Goal: Information Seeking & Learning: Learn about a topic

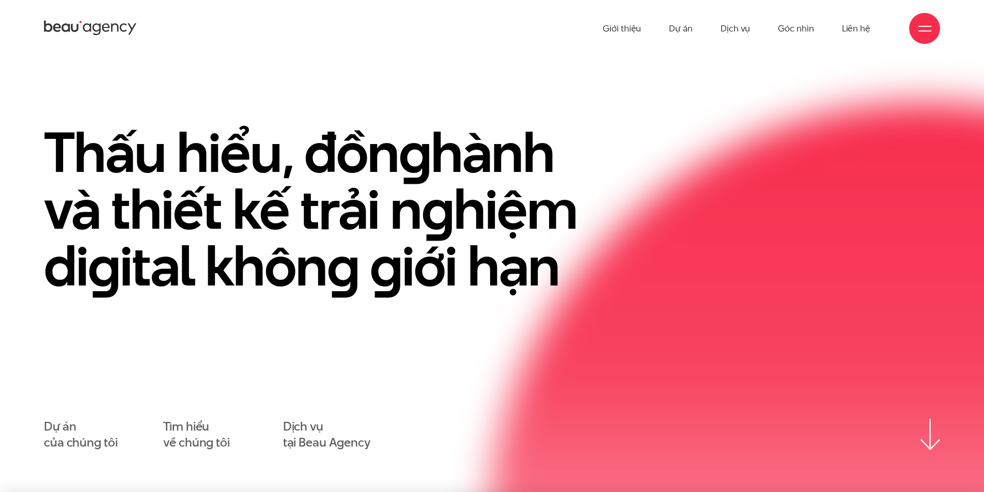
click at [918, 35] on div at bounding box center [924, 28] width 31 height 31
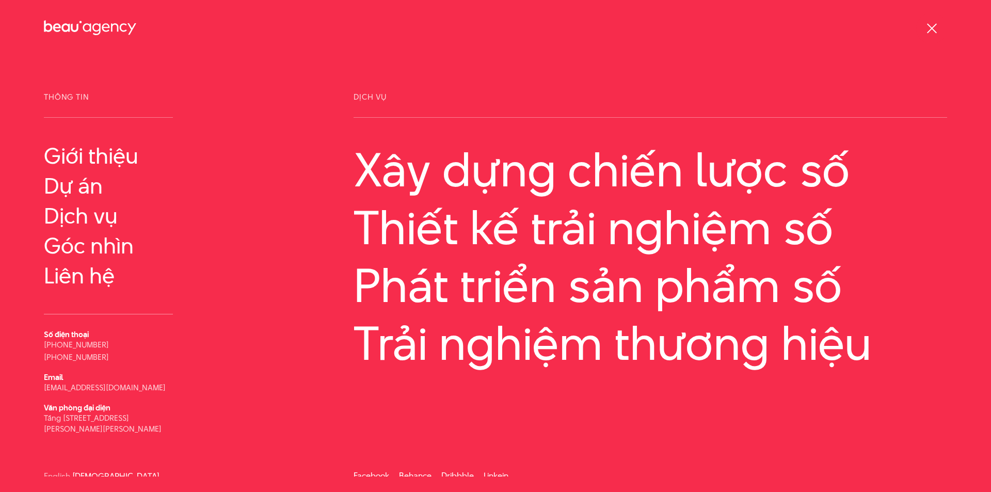
click at [929, 29] on div at bounding box center [932, 28] width 13 height 13
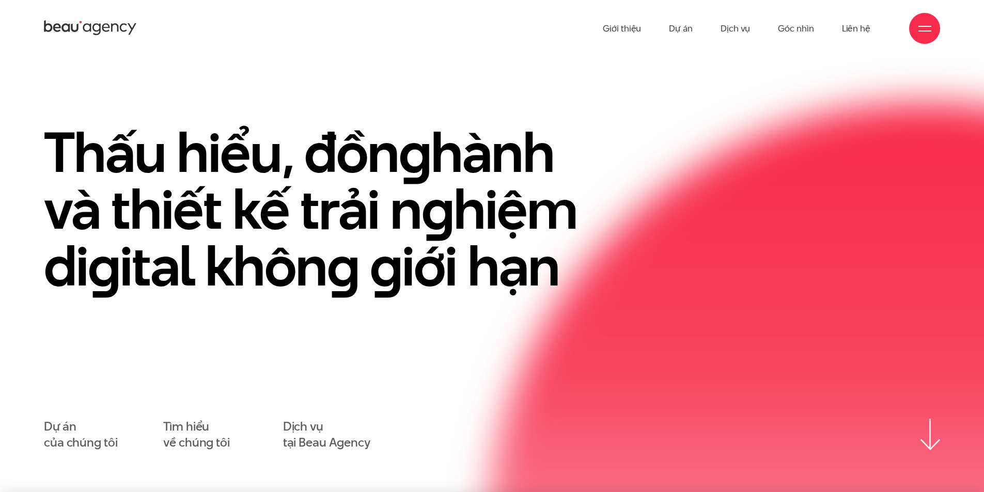
click at [930, 27] on div at bounding box center [924, 28] width 13 height 13
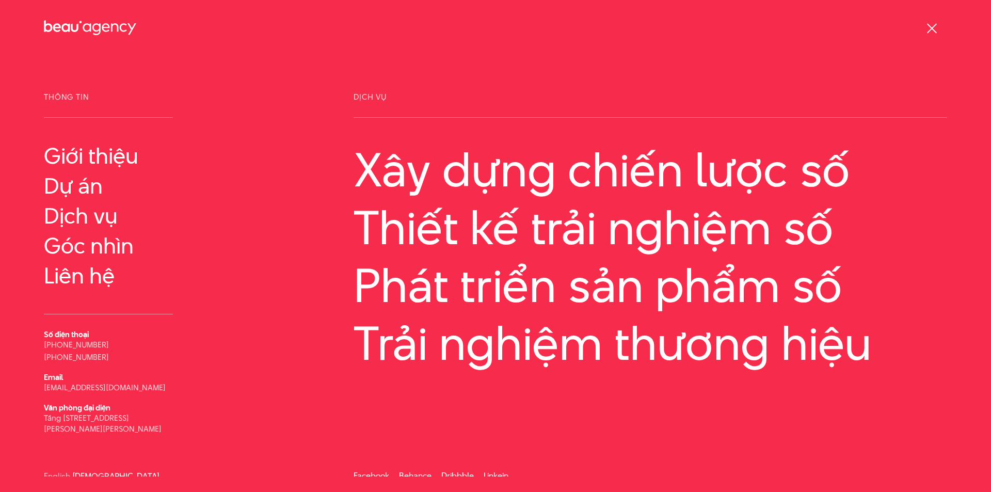
click at [930, 27] on span at bounding box center [932, 28] width 10 height 10
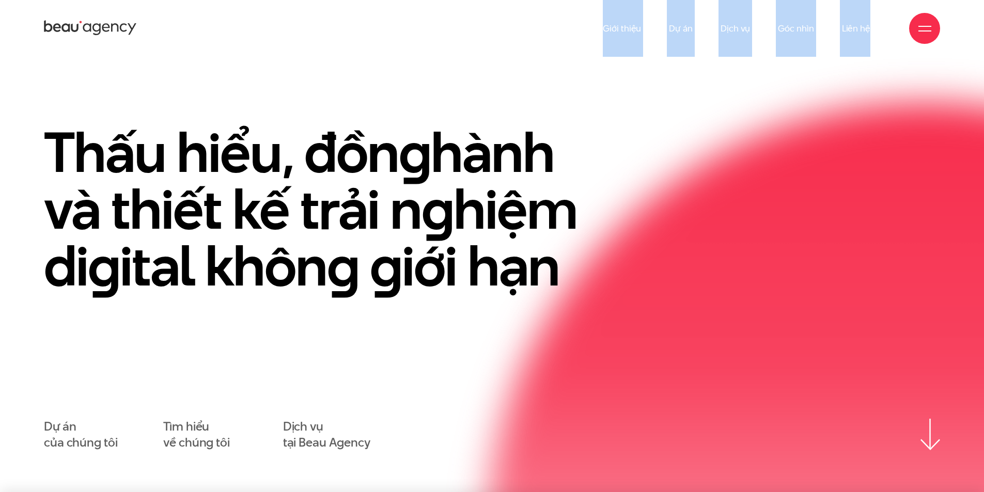
drag, startPoint x: 580, startPoint y: 28, endPoint x: 870, endPoint y: 28, distance: 289.6
click at [870, 28] on div "Giới thiệu Dự án Dịch vụ Góc nhìn Liên hệ" at bounding box center [492, 28] width 896 height 57
copy ul "Giới thiệu Dự án Dịch vụ Góc nhìn Liên hệ"
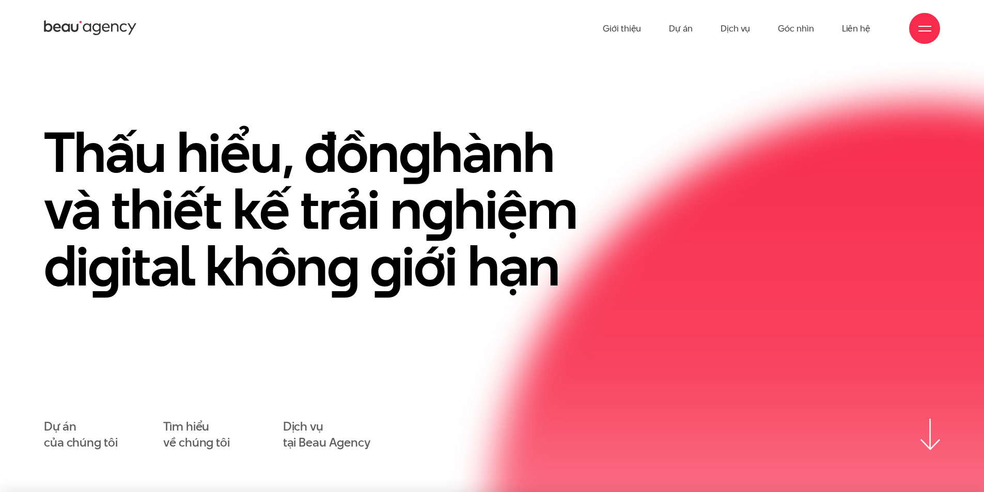
click at [784, 68] on section "Thấu hiểu, đồn g hành và thiết kế trải n g hiệm di g ital khôn g g iới hạn Dự á…" at bounding box center [492, 274] width 984 height 435
drag, startPoint x: 816, startPoint y: 29, endPoint x: 778, endPoint y: 27, distance: 38.3
click at [778, 27] on ul "Giới thiệu Dự án Dịch vụ Góc nhìn Liên hệ" at bounding box center [735, 28] width 267 height 57
copy li "Góc nhìn"
click at [731, 80] on section "Thấu hiểu, đồn g hành và thiết kế trải n g hiệm di g ital khôn g g iới hạn Dự á…" at bounding box center [492, 274] width 984 height 435
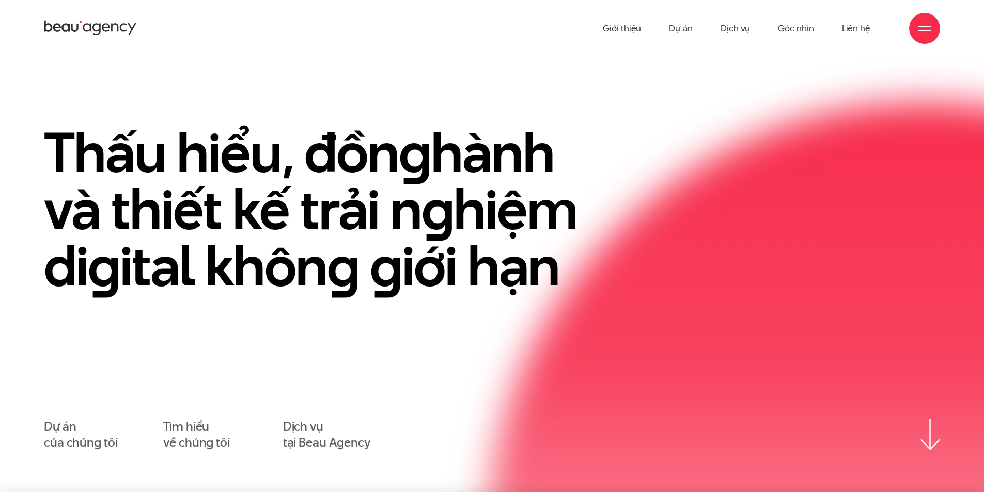
click at [913, 25] on div at bounding box center [924, 28] width 31 height 31
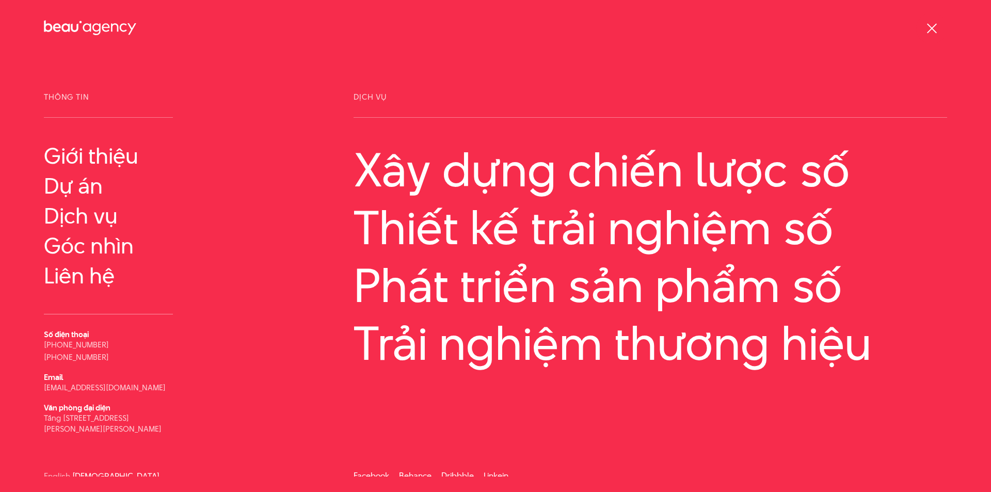
click at [930, 29] on span at bounding box center [932, 28] width 10 height 10
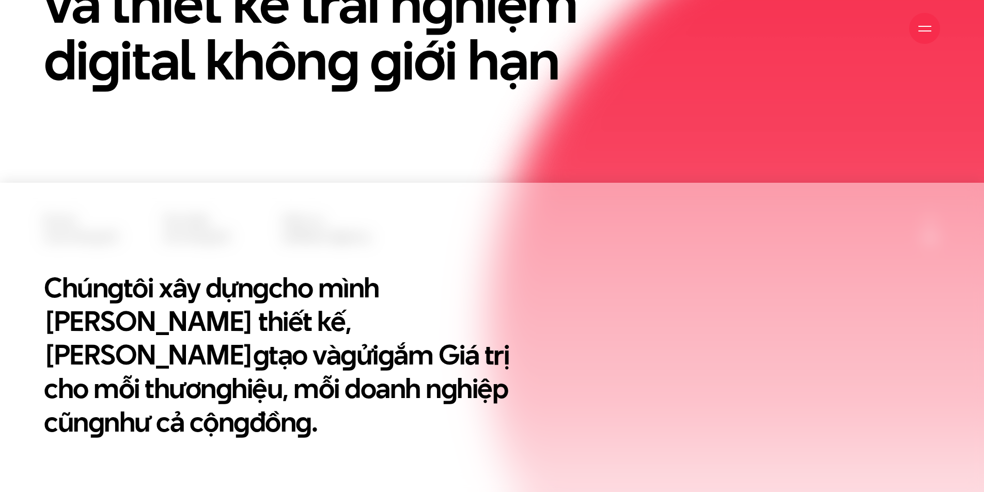
scroll to position [310, 0]
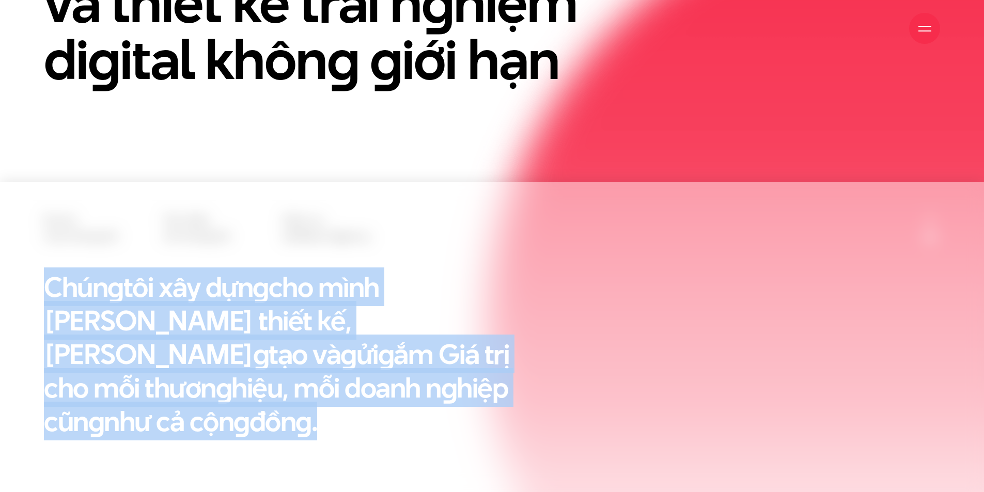
drag, startPoint x: 277, startPoint y: 398, endPoint x: 0, endPoint y: 263, distance: 308.0
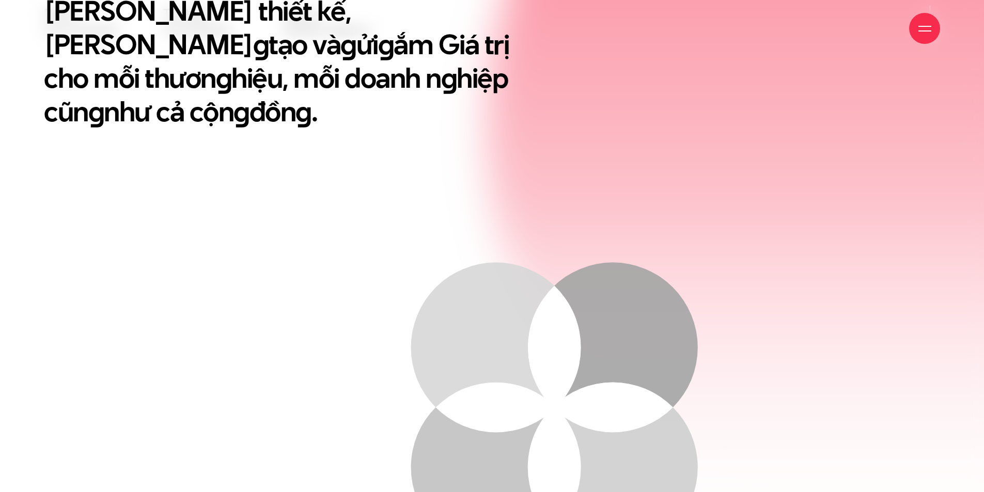
click at [493, 281] on circle at bounding box center [496, 347] width 170 height 170
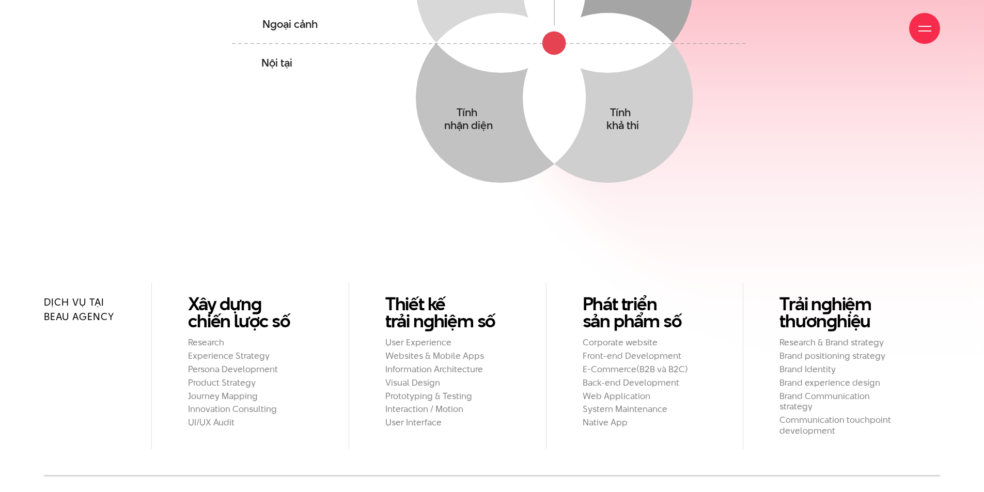
scroll to position [1136, 0]
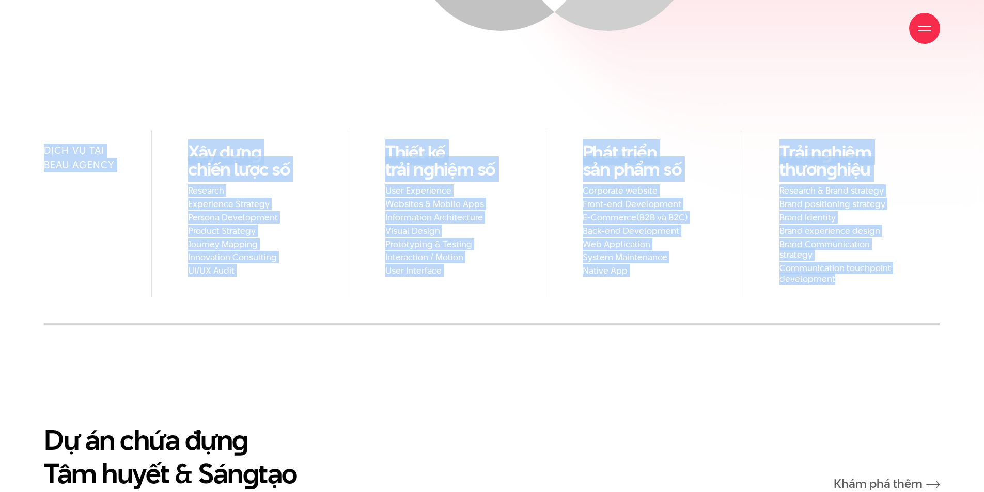
drag, startPoint x: 88, startPoint y: 126, endPoint x: 960, endPoint y: 265, distance: 882.9
click at [960, 265] on div "Dịch vụ tại Beau Agency Xây dựn g chiến lược số Research Experience Strategy Pe…" at bounding box center [492, 228] width 984 height 194
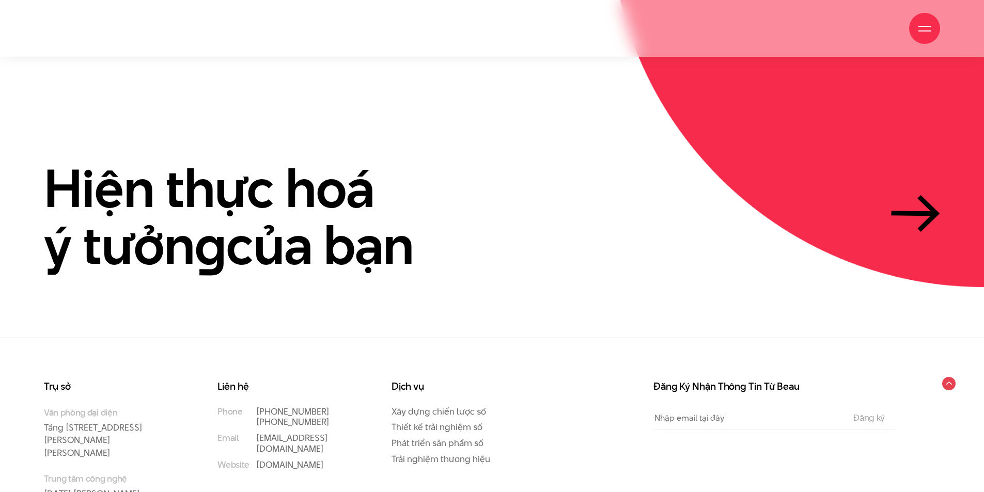
scroll to position [3170, 0]
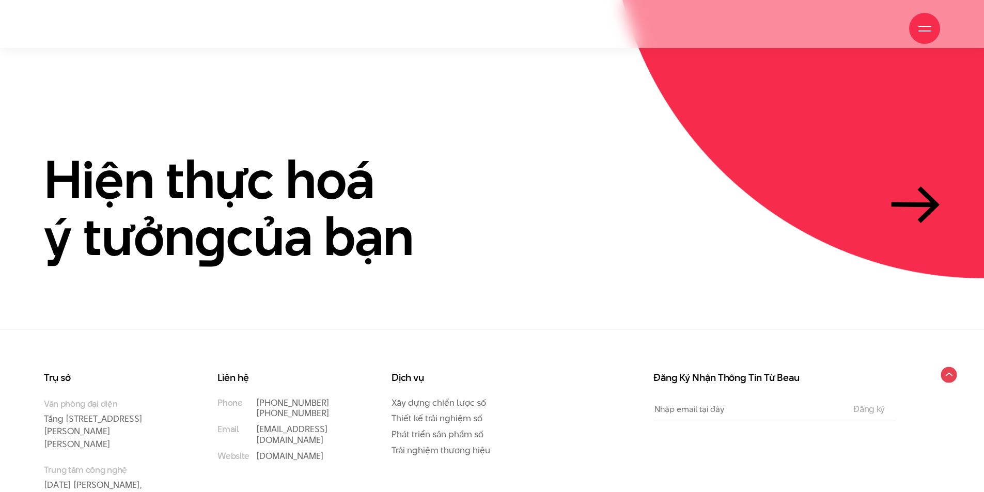
click at [944, 367] on circle at bounding box center [948, 375] width 16 height 16
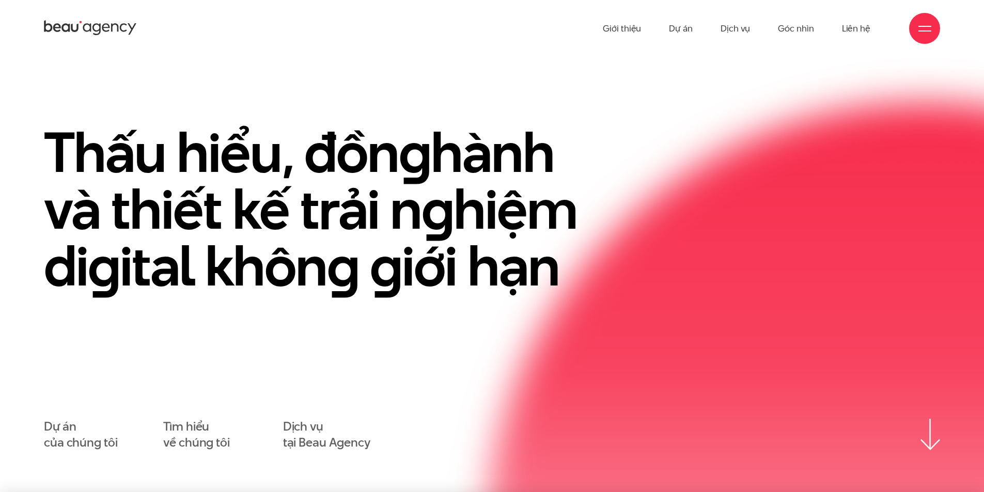
click at [924, 441] on img at bounding box center [930, 434] width 20 height 31
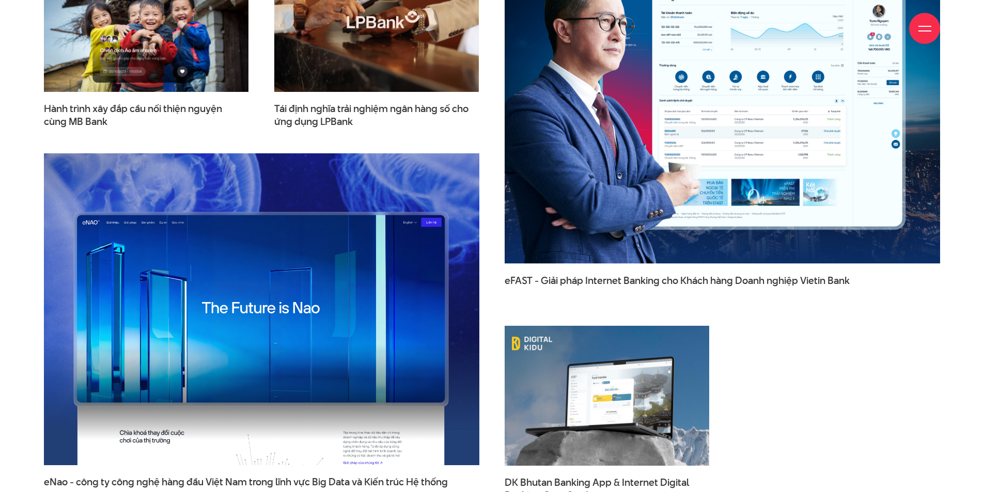
scroll to position [1731, 0]
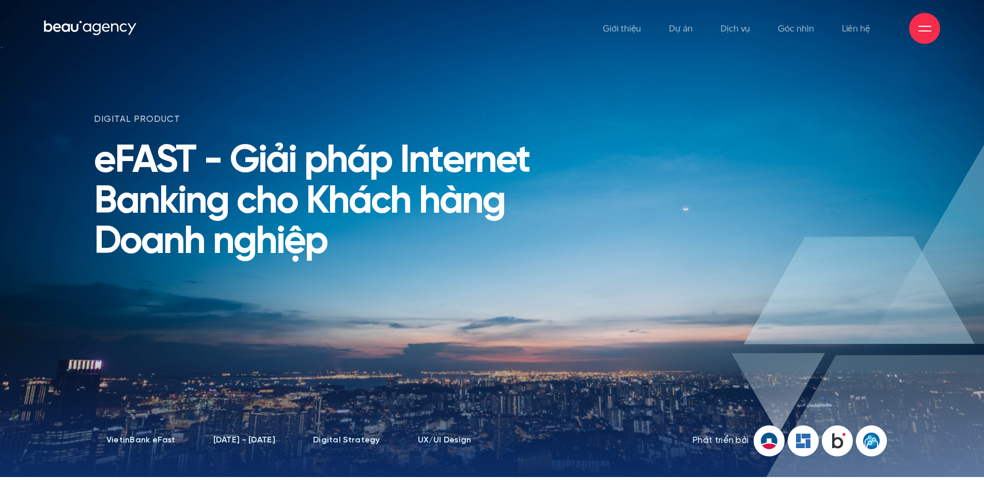
click at [921, 17] on div at bounding box center [924, 28] width 31 height 31
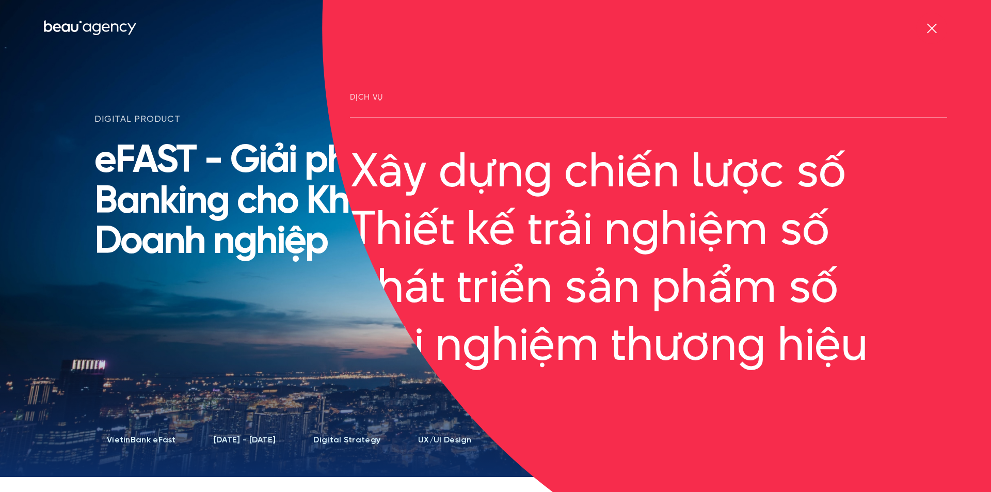
click at [929, 29] on div at bounding box center [932, 28] width 13 height 13
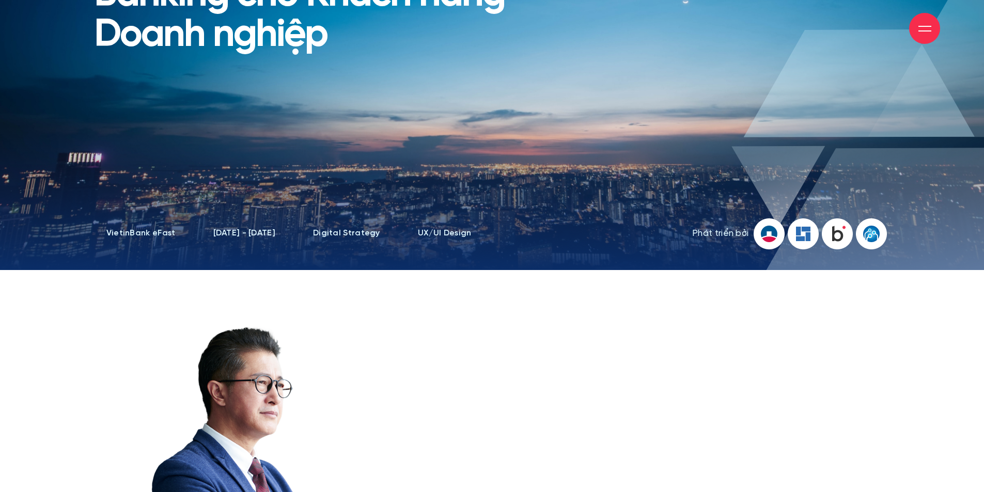
scroll to position [413, 0]
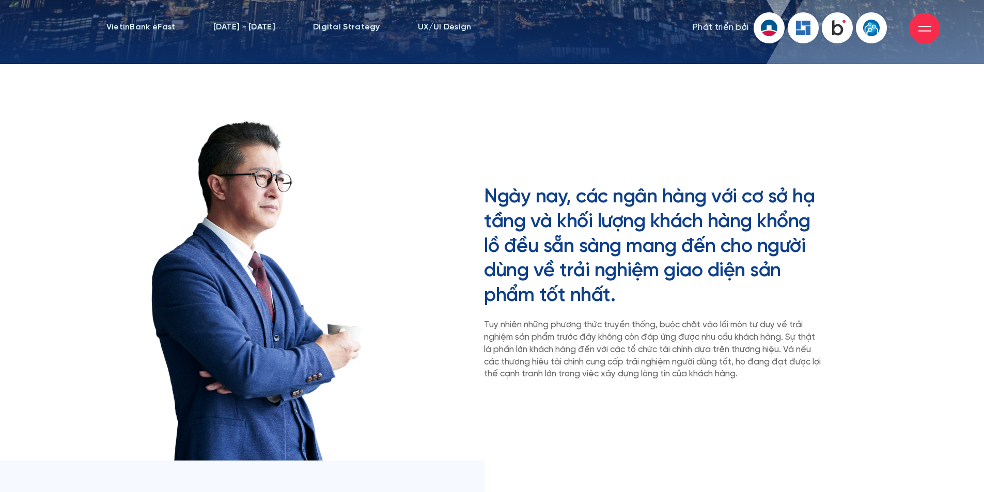
click at [672, 224] on h2 "Ngày nay, các ngân hàng với cơ sở hạ tầng và khối lượng khách hàng khổng lồ đều…" at bounding box center [653, 246] width 338 height 123
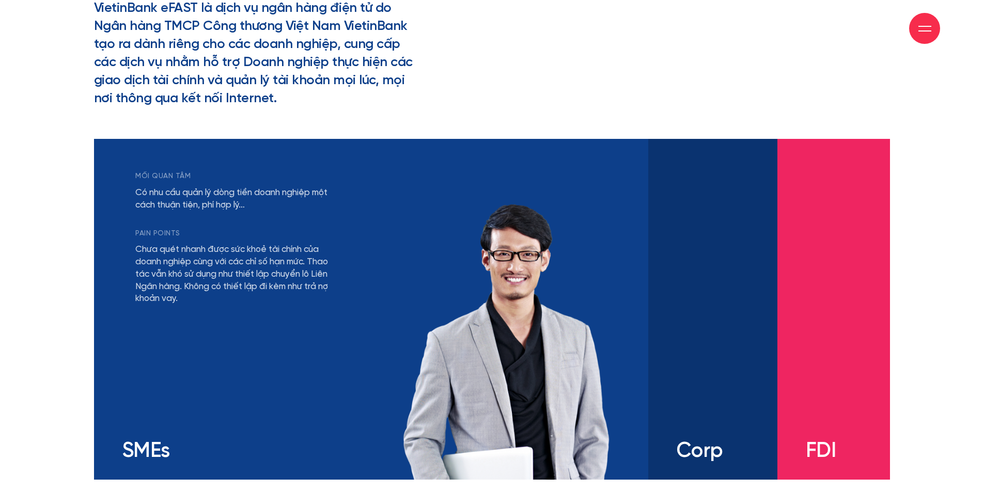
scroll to position [2013, 0]
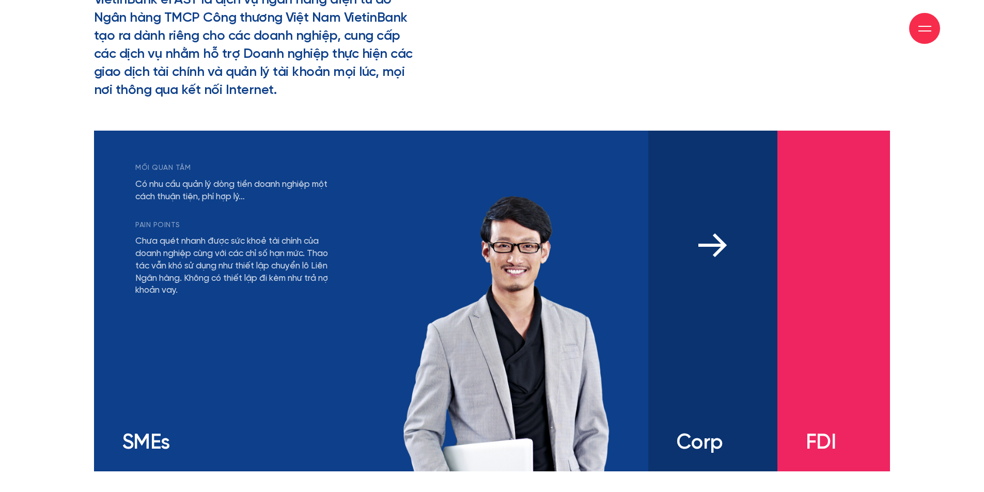
click at [722, 335] on div "mối quan tâm Có nhu cầu đa dạng và linh hoạt với các sản phẩm tài chính Khả năn…" at bounding box center [712, 301] width 129 height 341
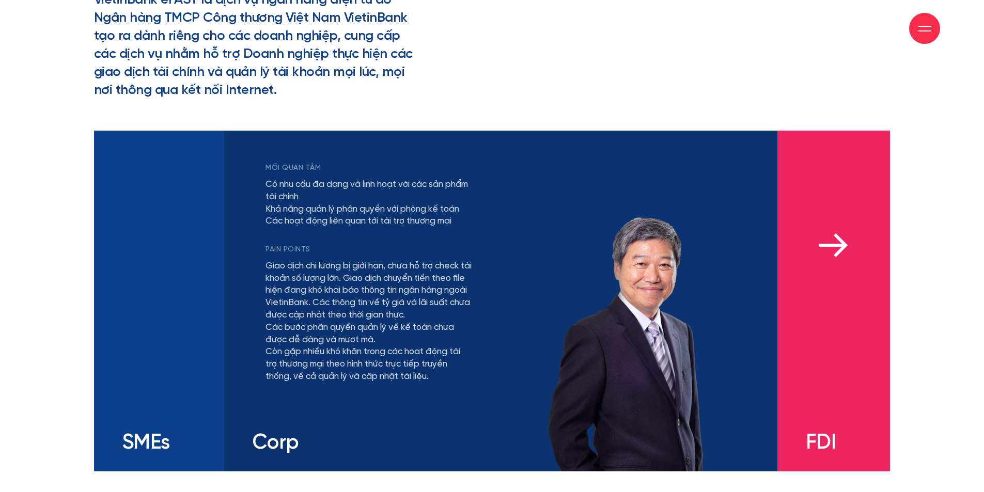
click at [839, 330] on div "mối quan tâm Có nhu cầu bảo lãnh từ ngân hàng bản địa uy tín, hỗ trợ các hoạt đ…" at bounding box center [833, 301] width 113 height 341
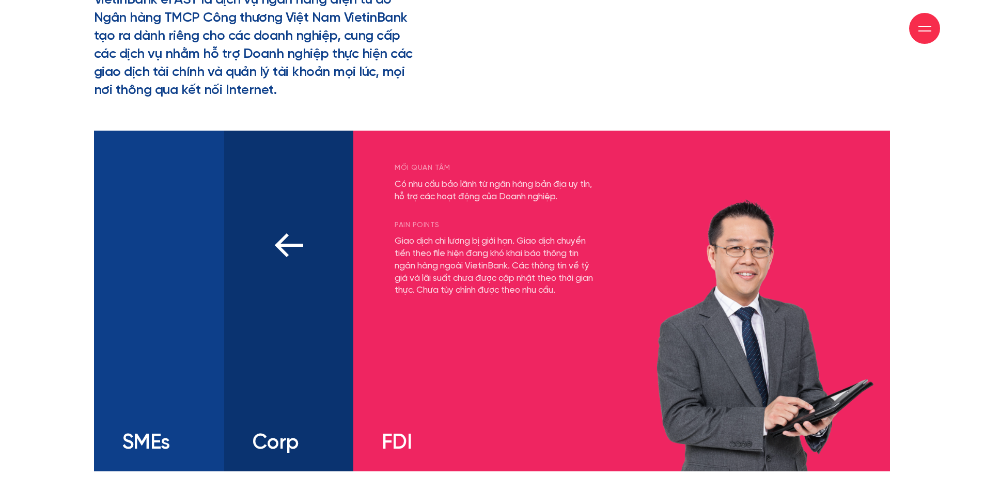
click at [281, 351] on div "mối quan tâm Có nhu cầu đa dạng và linh hoạt với các sản phẩm tài chính Khả năn…" at bounding box center [288, 301] width 129 height 341
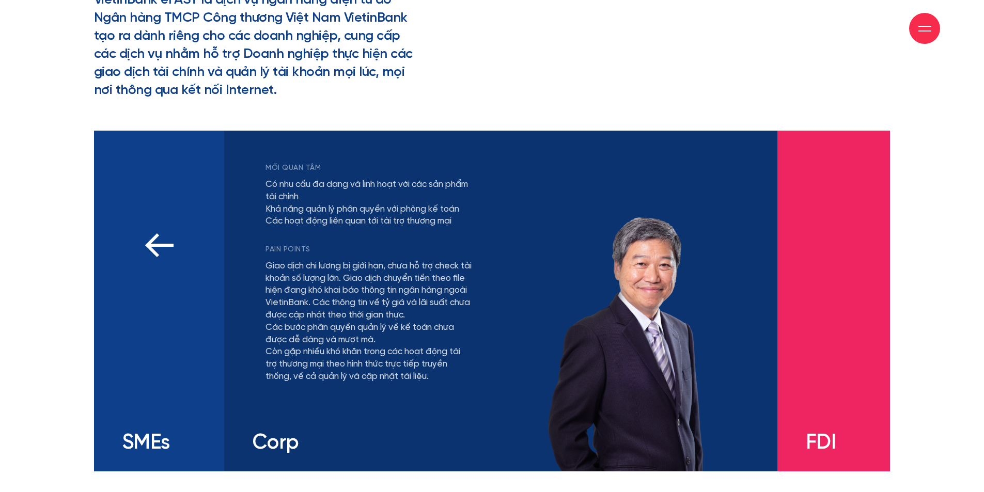
click at [141, 337] on div "mối quan tâm Có nhu cầu quản lý dòng tiền doanh nghiệp một cách thuận tiện, phí…" at bounding box center [133, 297] width 22 height 271
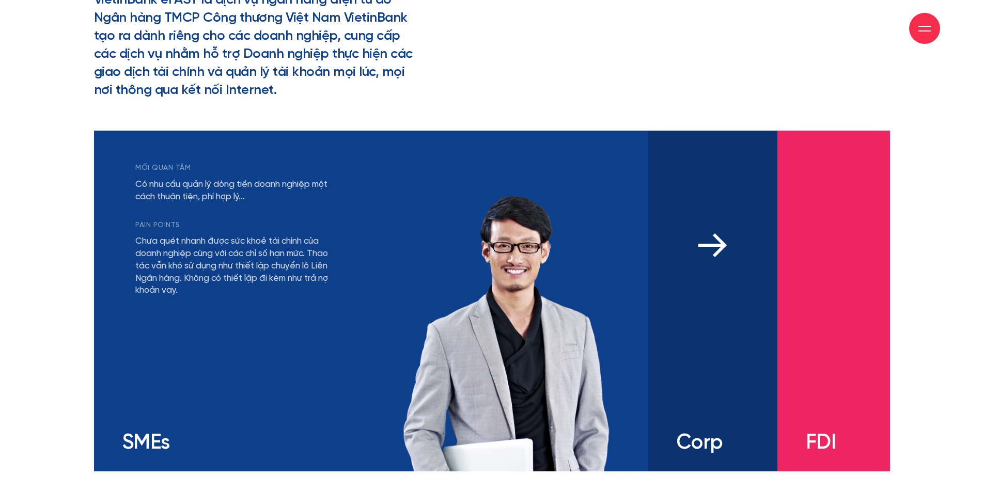
click at [702, 294] on div "mối quan tâm Có nhu cầu đa dạng và linh hoạt với các sản phẩm tài chính Khả năn…" at bounding box center [712, 301] width 129 height 341
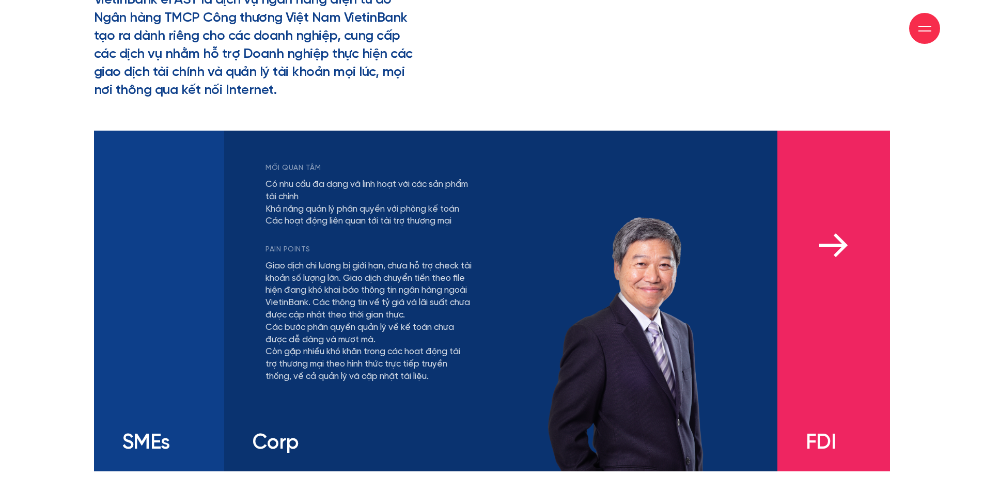
click at [851, 276] on div "mối quan tâm Có nhu cầu bảo lãnh từ ngân hàng bản địa uy tín, hỗ trợ các hoạt đ…" at bounding box center [833, 301] width 113 height 341
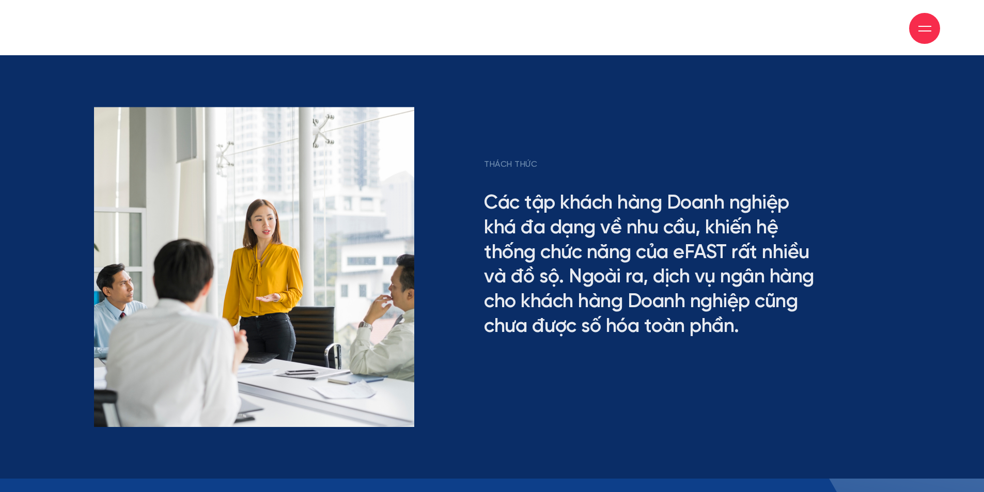
scroll to position [2530, 0]
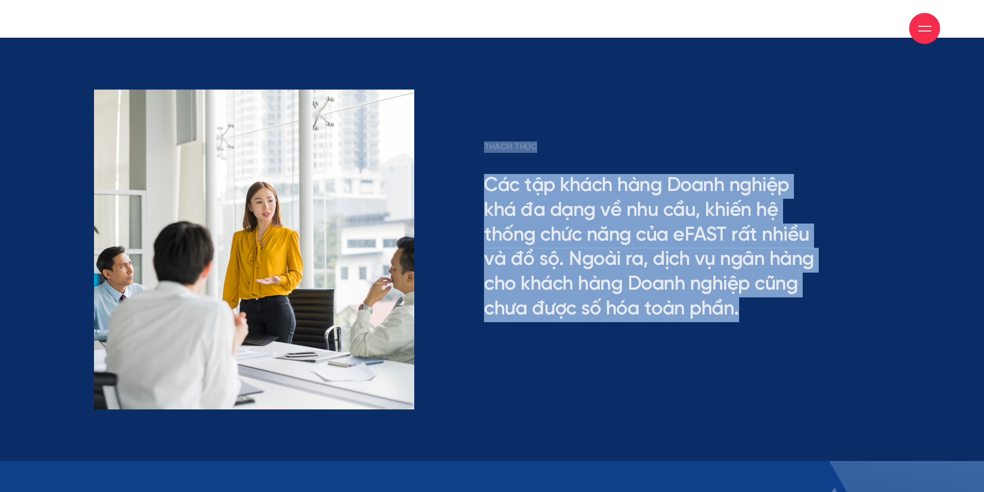
drag, startPoint x: 757, startPoint y: 315, endPoint x: 457, endPoint y: 137, distance: 349.6
click at [457, 137] on div "THÁCH THỨC Các tập khách hàng Doanh nghiệp khá đa dạng về nhu cầu, khiến hệ thố…" at bounding box center [492, 249] width 812 height 320
drag, startPoint x: 490, startPoint y: 234, endPoint x: 492, endPoint y: 173, distance: 60.9
click at [490, 232] on h2 "Các tập khách hàng Doanh nghiệp khá đa dạng về nhu cầu, khiến hệ thống chức năn…" at bounding box center [653, 248] width 338 height 148
click at [486, 142] on span "THÁCH THỨC" at bounding box center [510, 146] width 53 height 11
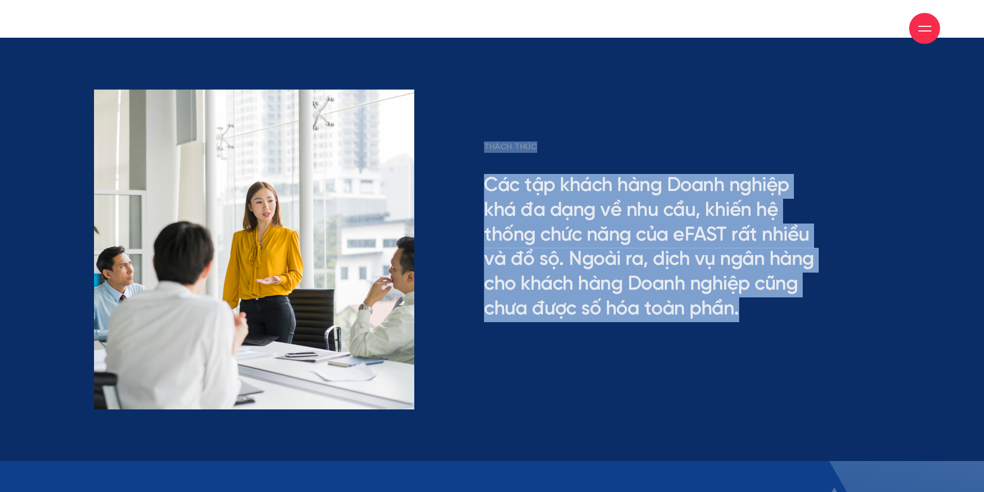
drag, startPoint x: 484, startPoint y: 143, endPoint x: 755, endPoint y: 312, distance: 320.0
click at [755, 312] on div "THÁCH THỨC Các tập khách hàng Doanh nghiệp khá đa dạng về nhu cầu, khiến hệ thố…" at bounding box center [653, 231] width 338 height 181
click at [811, 360] on div "THÁCH THỨC Các tập khách hàng Doanh nghiệp khá đa dạng về nhu cầu, khiến hệ thố…" at bounding box center [660, 249] width 338 height 320
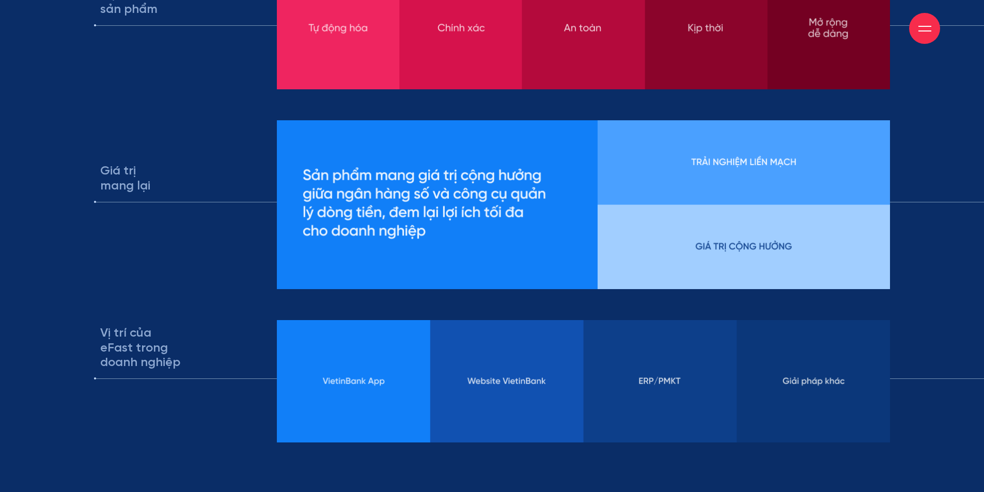
scroll to position [6247, 0]
drag, startPoint x: 107, startPoint y: 170, endPoint x: 200, endPoint y: 186, distance: 93.9
click at [157, 189] on h3 "Giá trị mang lại" at bounding box center [132, 183] width 77 height 38
click at [261, 185] on div "Giá trị mang lại" at bounding box center [492, 204] width 796 height 169
click at [800, 275] on img at bounding box center [583, 204] width 613 height 169
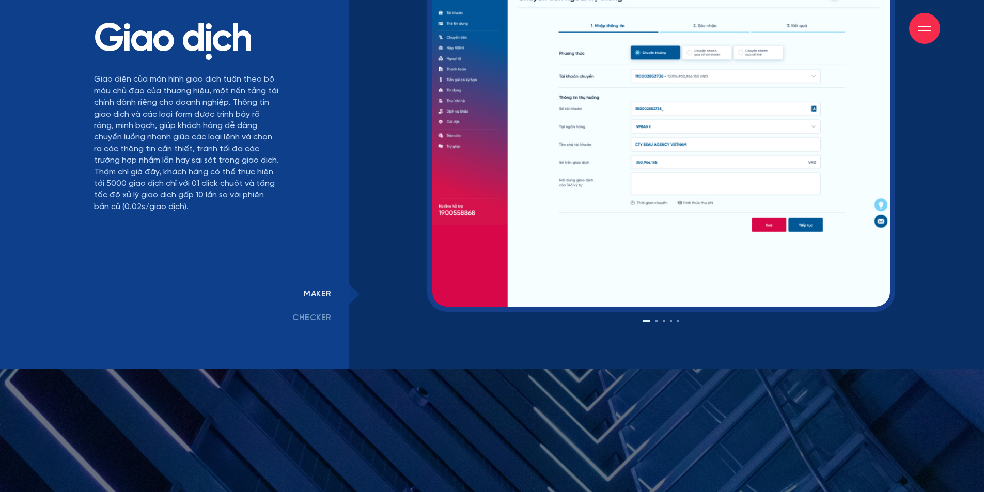
scroll to position [8260, 0]
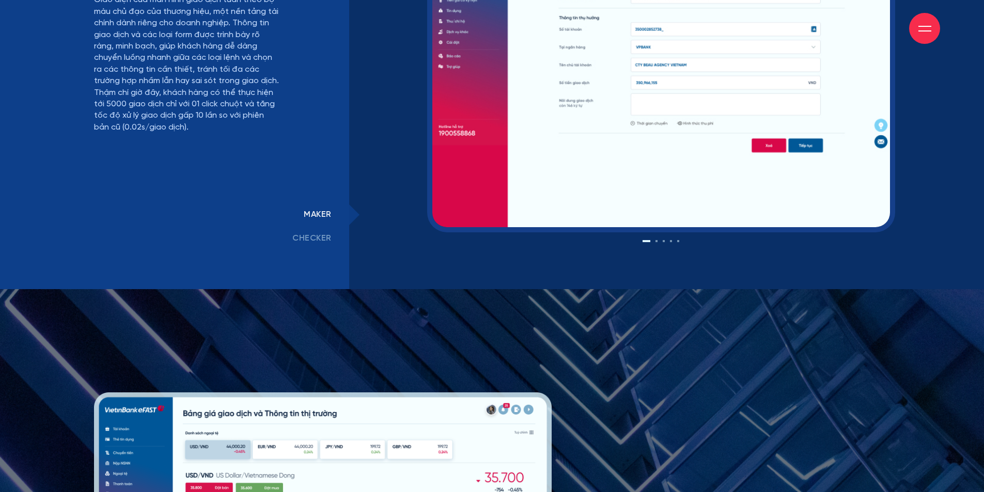
click at [316, 237] on link "checker" at bounding box center [312, 239] width 74 height 24
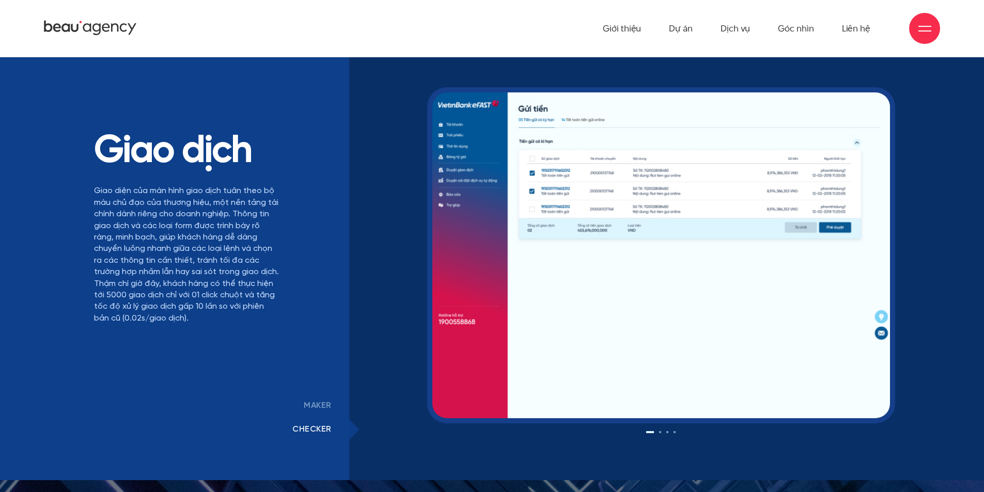
scroll to position [8054, 0]
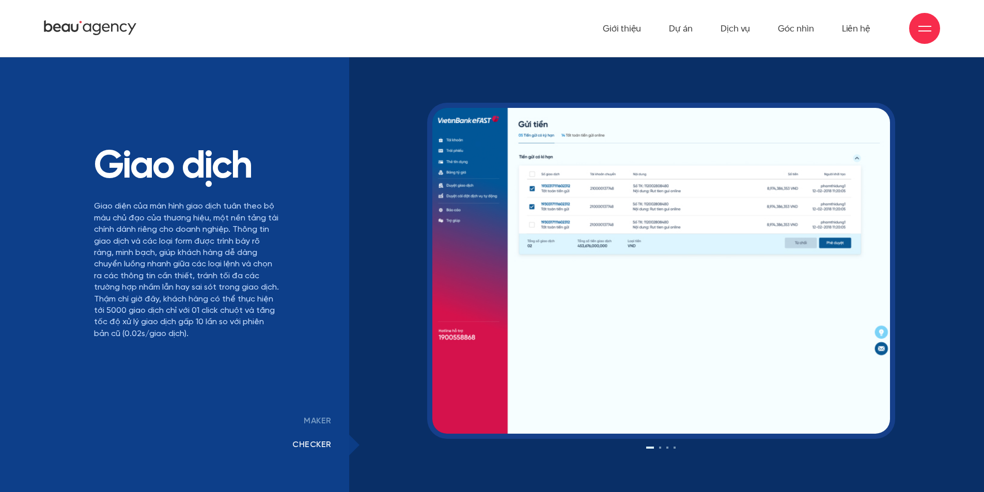
drag, startPoint x: 742, startPoint y: 280, endPoint x: 542, endPoint y: 287, distance: 200.9
click at [549, 282] on img at bounding box center [661, 271] width 458 height 326
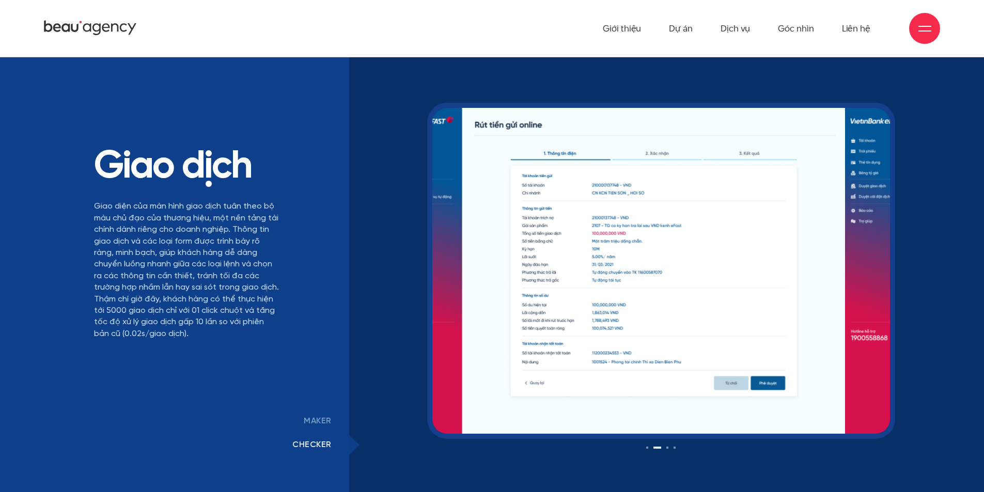
drag, startPoint x: 804, startPoint y: 300, endPoint x: 624, endPoint y: 305, distance: 179.7
click at [661, 305] on img at bounding box center [616, 271] width 458 height 326
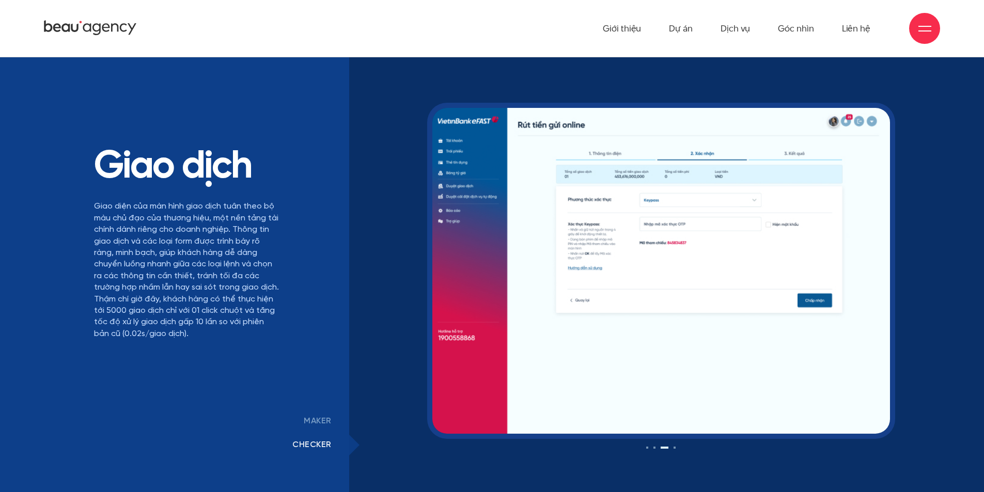
drag, startPoint x: 724, startPoint y: 299, endPoint x: 700, endPoint y: 300, distance: 24.8
click at [718, 299] on img at bounding box center [661, 271] width 458 height 326
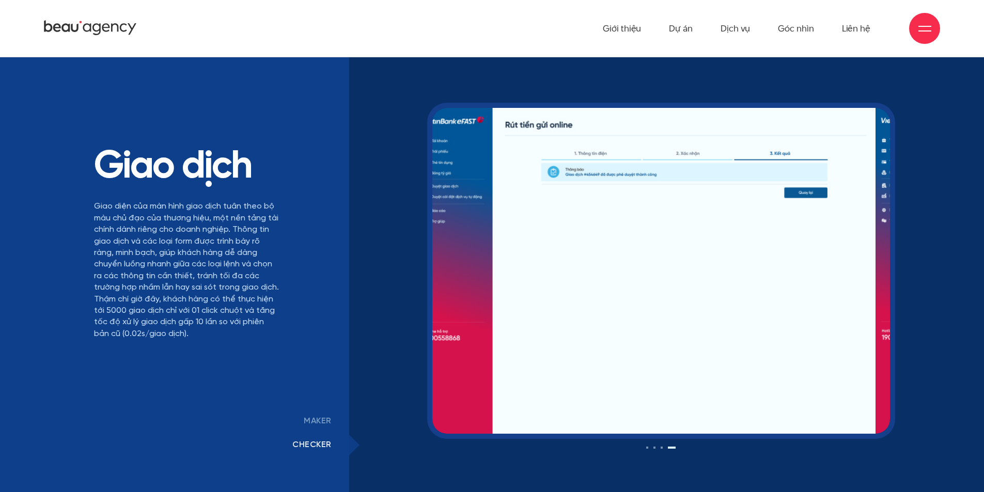
drag, startPoint x: 818, startPoint y: 290, endPoint x: 638, endPoint y: 293, distance: 180.2
click at [661, 293] on img at bounding box center [646, 271] width 458 height 326
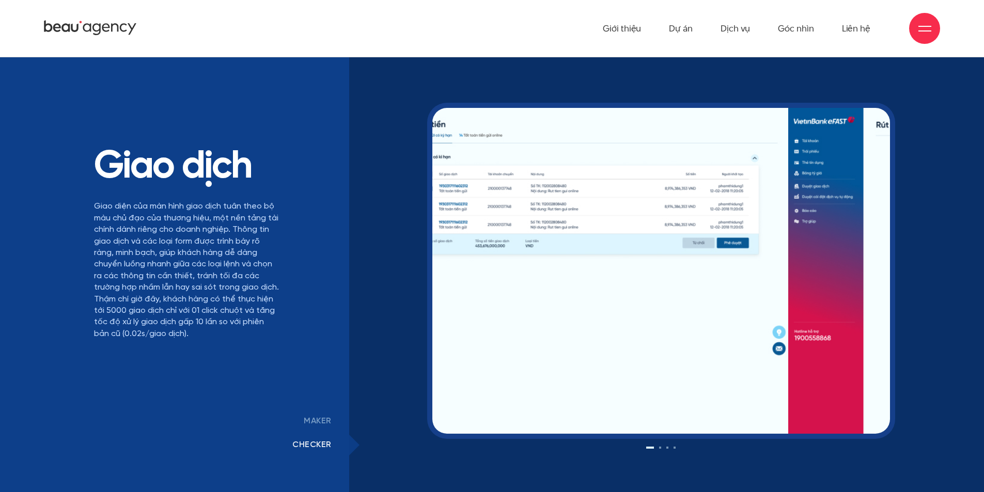
drag, startPoint x: 708, startPoint y: 284, endPoint x: 599, endPoint y: 287, distance: 109.0
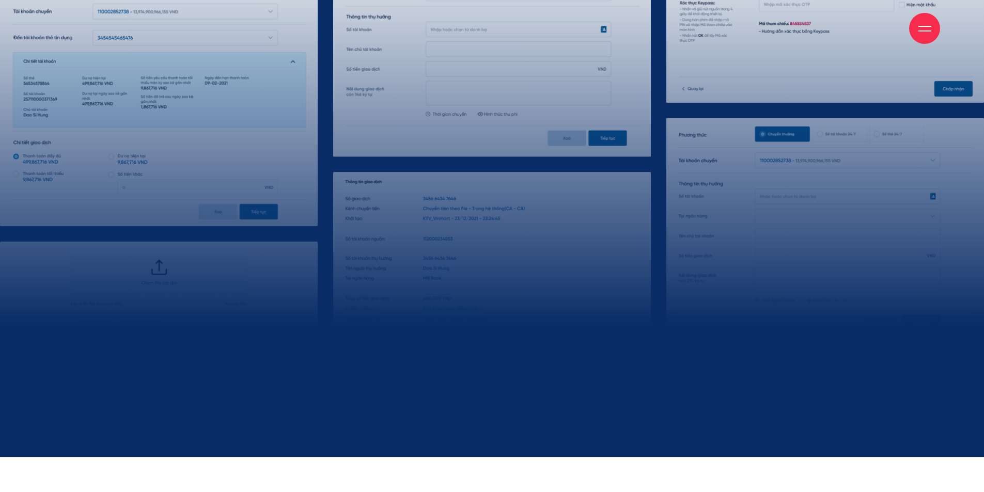
scroll to position [11250, 0]
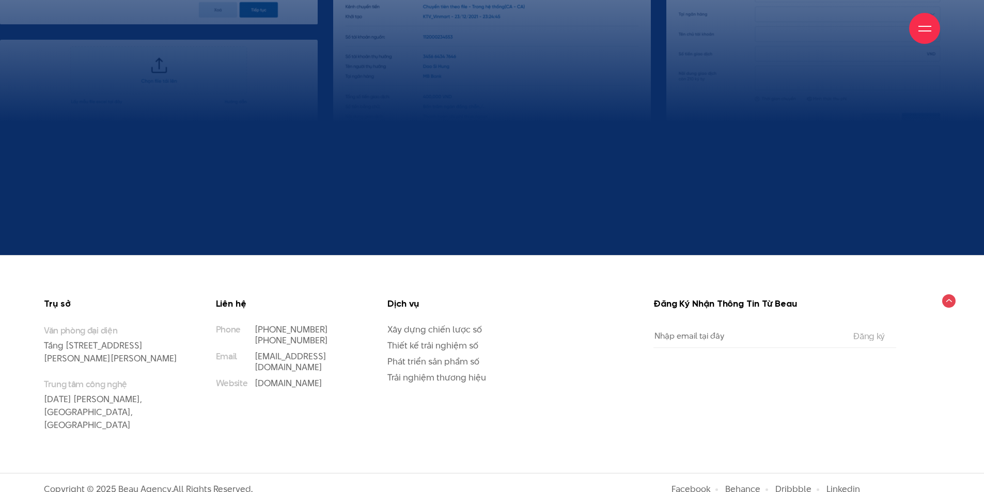
click at [713, 334] on input "Email" at bounding box center [747, 335] width 188 height 23
click at [703, 392] on div "Đăng Ký Nhận Thông Tin Từ Beau Email The subscriber's email address. Đăng ký" at bounding box center [772, 378] width 294 height 158
click at [733, 337] on input "Email" at bounding box center [747, 335] width 188 height 23
click at [703, 370] on div "Đăng Ký Nhận Thông Tin Từ Beau Email The subscriber's email address. Đăng ký" at bounding box center [772, 378] width 294 height 158
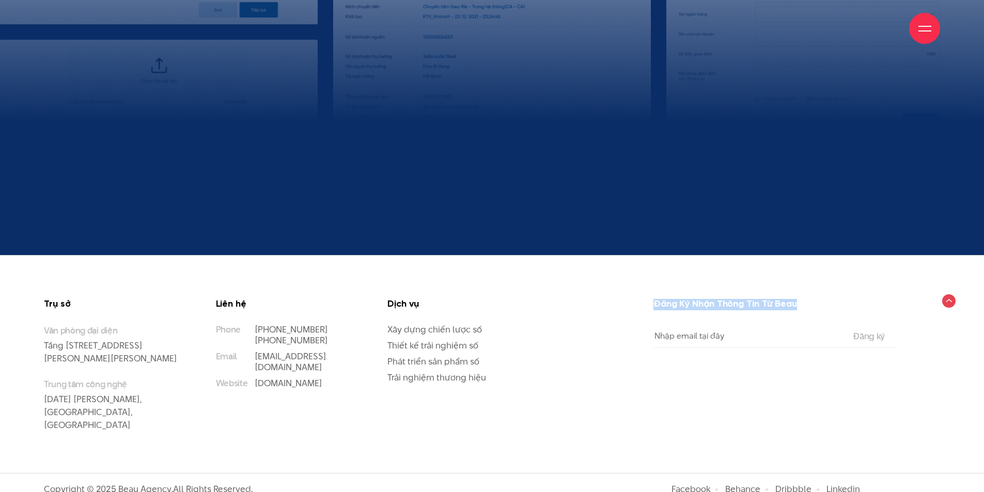
drag, startPoint x: 805, startPoint y: 296, endPoint x: 641, endPoint y: 298, distance: 164.2
click at [641, 298] on div "Trụ sở Văn phòng đại diện [STREET_ADDRESS][PERSON_NAME][PERSON_NAME] Trung tâm …" at bounding box center [492, 364] width 984 height 218
drag, startPoint x: 664, startPoint y: 385, endPoint x: 722, endPoint y: 341, distance: 72.5
click at [665, 385] on div "Đăng Ký Nhận Thông Tin Từ Beau Email The subscriber's email address. Đăng ký" at bounding box center [772, 378] width 294 height 158
click at [724, 338] on input "Email" at bounding box center [747, 335] width 188 height 23
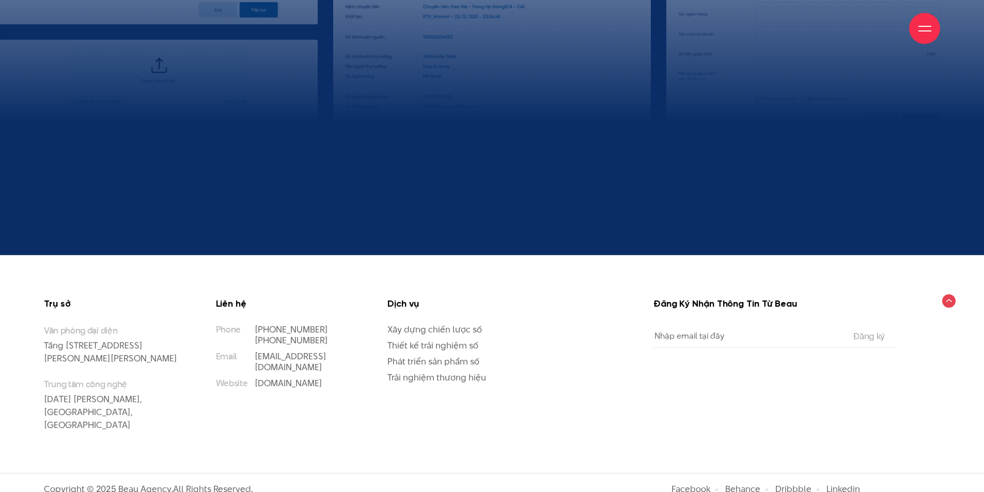
click at [645, 404] on div "Đăng Ký Nhận Thông Tin Từ Beau Email The subscriber's email address. Đăng ký" at bounding box center [772, 378] width 294 height 158
click at [541, 380] on div "Dịch vụ Xây dựng chiến lược số Thiết kế trải nghiệm số Phát triển sản phẩm số T…" at bounding box center [465, 341] width 156 height 84
drag, startPoint x: 79, startPoint y: 475, endPoint x: 305, endPoint y: 464, distance: 225.9
click at [284, 473] on div "Copyright © 2025 Beau Agency. All Rights Reserved. Facebook Behance Dribbble Li…" at bounding box center [492, 489] width 984 height 32
click at [315, 473] on div "Copyright © 2025 Beau Agency. All Rights Reserved. Facebook Behance Dribbble Li…" at bounding box center [492, 489] width 984 height 32
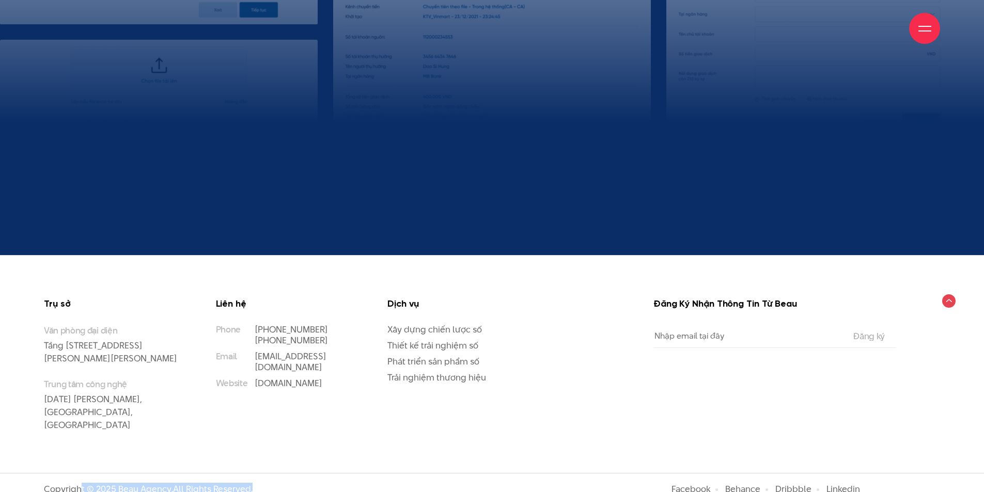
drag, startPoint x: 315, startPoint y: 478, endPoint x: 351, endPoint y: 477, distance: 35.1
click at [316, 484] on div "Copyright © 2025 Beau Agency. All Rights Reserved. Facebook Behance Dribbble Li…" at bounding box center [492, 489] width 984 height 11
click at [377, 484] on div "Copyright © 2025 Beau Agency. All Rights Reserved. Facebook Behance Dribbble Li…" at bounding box center [492, 489] width 984 height 11
drag, startPoint x: 400, startPoint y: 474, endPoint x: 111, endPoint y: 471, distance: 289.1
click at [39, 484] on div "Copyright © 2025 Beau Agency. All Rights Reserved. Facebook Behance Dribbble Li…" at bounding box center [492, 489] width 984 height 11
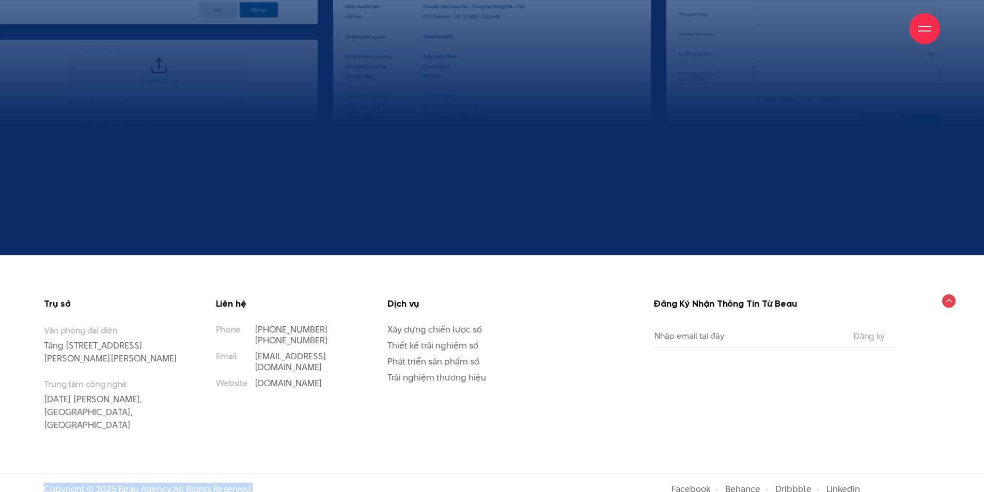
click at [294, 484] on div "Copyright © 2025 Beau Agency. All Rights Reserved. Facebook Behance Dribbble Li…" at bounding box center [492, 489] width 984 height 11
click at [687, 483] on link "Facebook" at bounding box center [690, 489] width 39 height 12
